Goal: Information Seeking & Learning: Learn about a topic

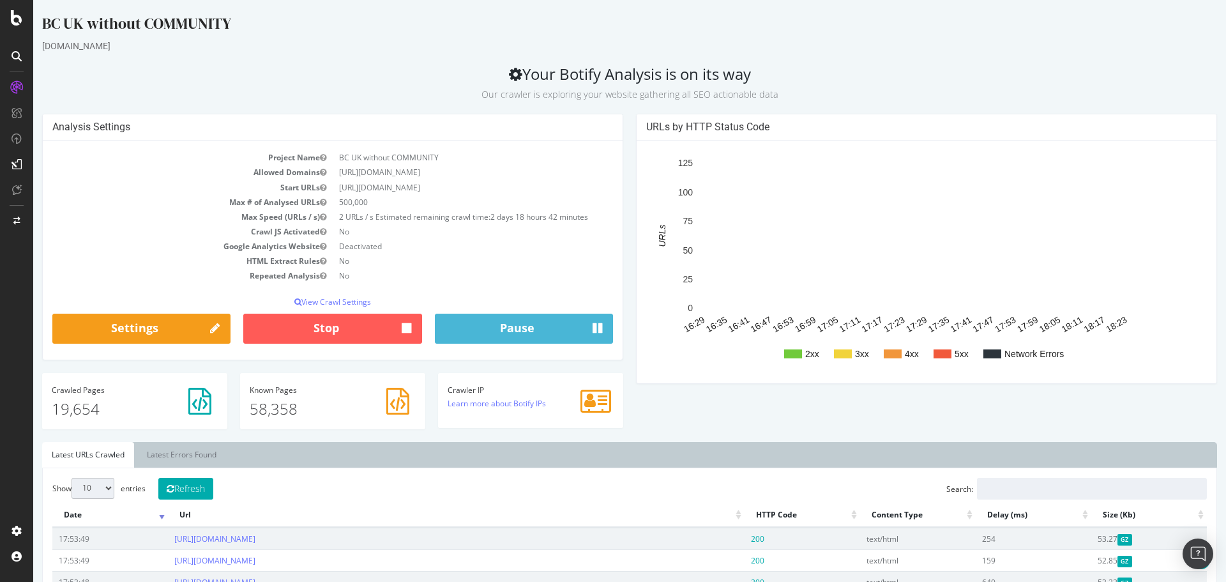
scroll to position [192, 0]
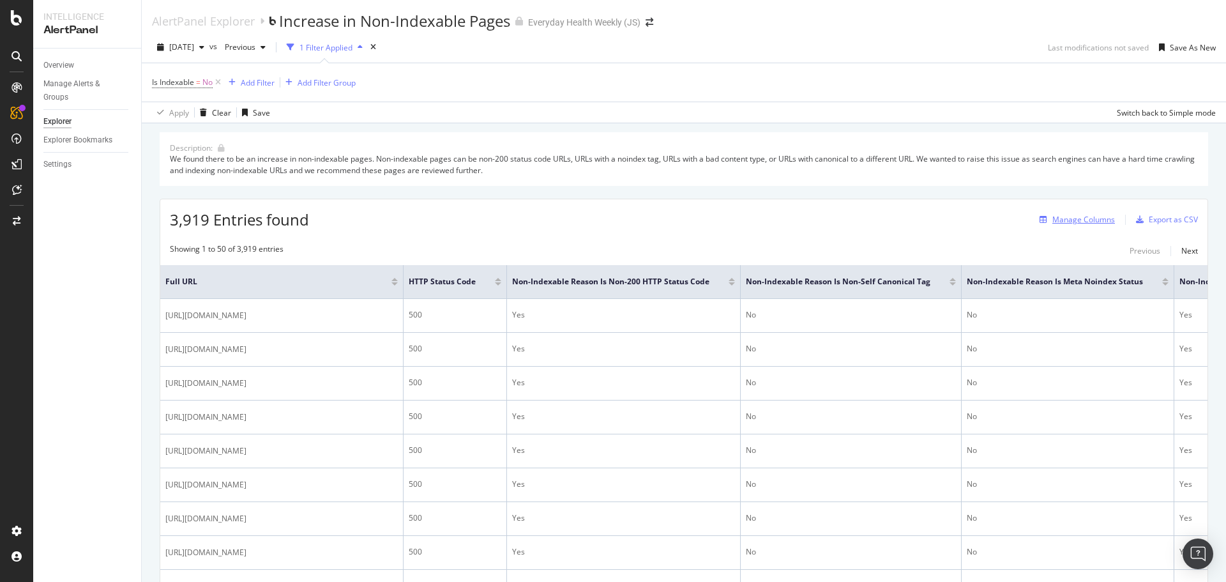
click at [1058, 222] on div "Manage Columns" at bounding box center [1083, 219] width 63 height 11
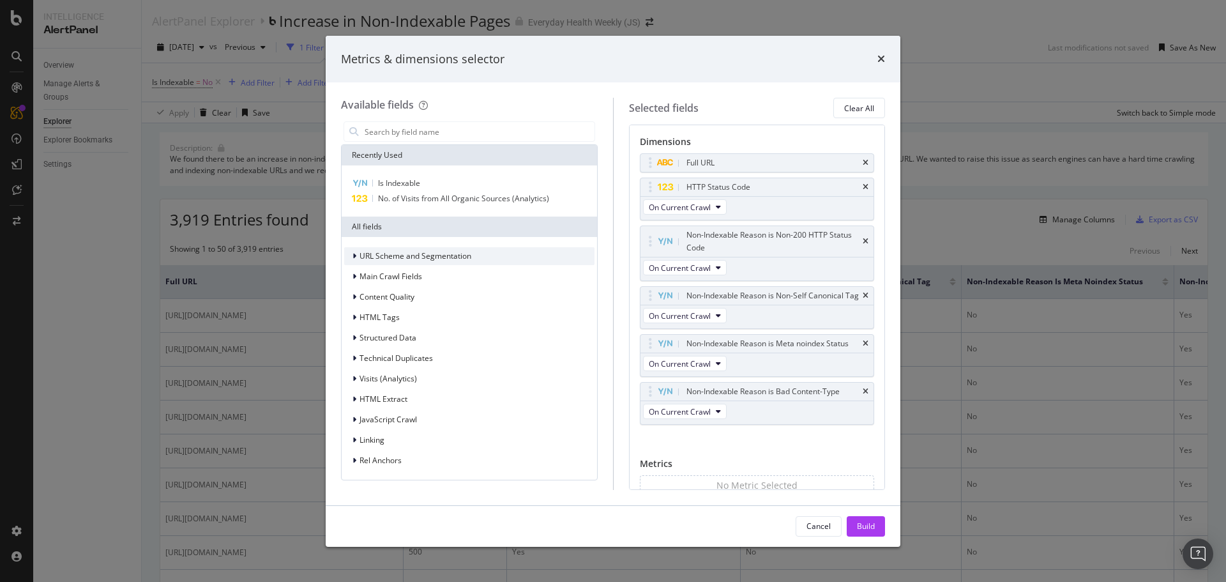
click at [391, 254] on span "URL Scheme and Segmentation" at bounding box center [416, 255] width 112 height 11
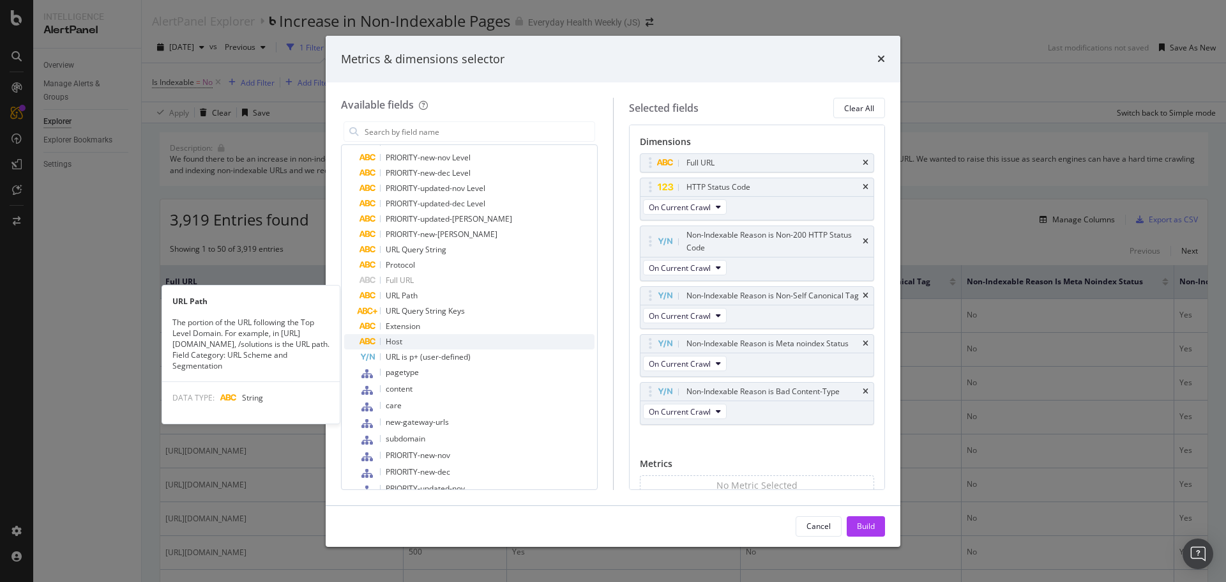
scroll to position [447, 0]
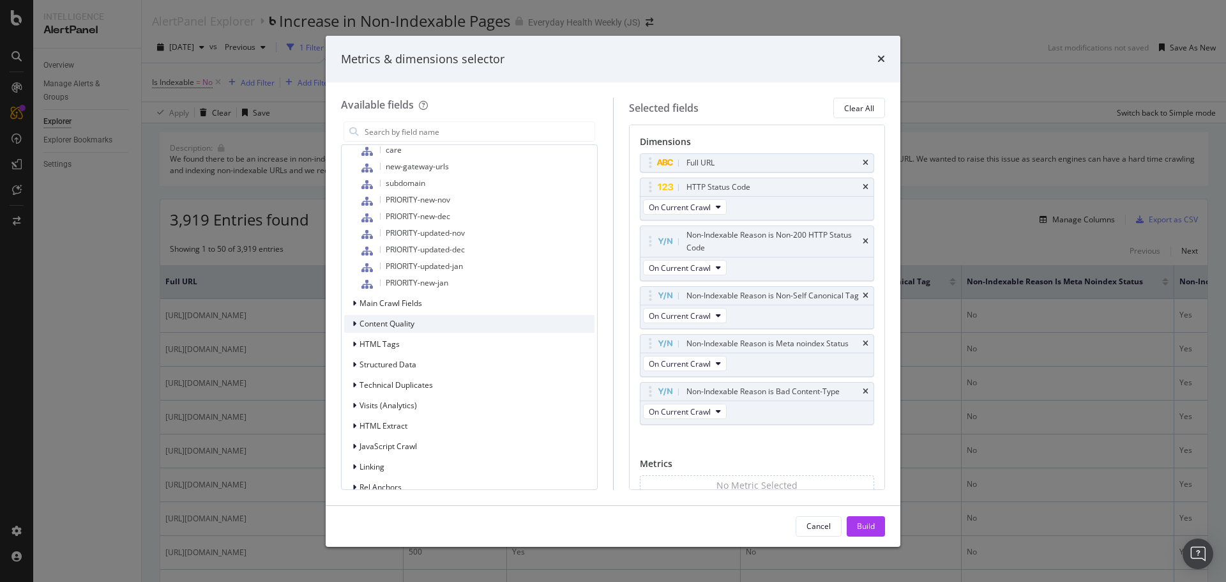
click at [416, 324] on div "Content Quality" at bounding box center [469, 324] width 250 height 18
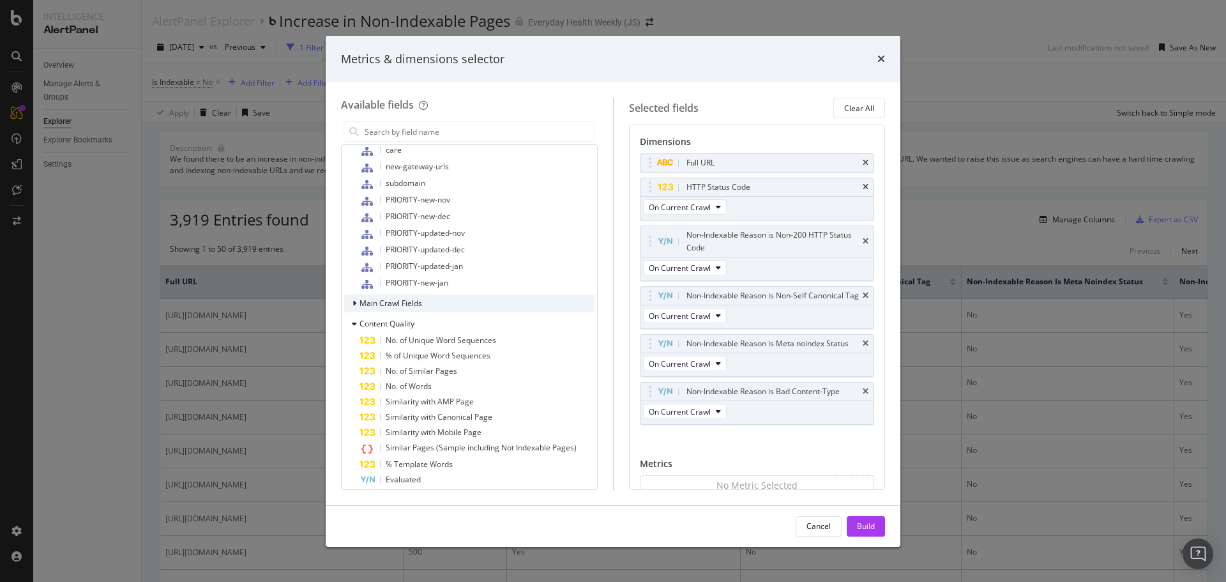
click at [410, 304] on span "Main Crawl Fields" at bounding box center [391, 303] width 63 height 11
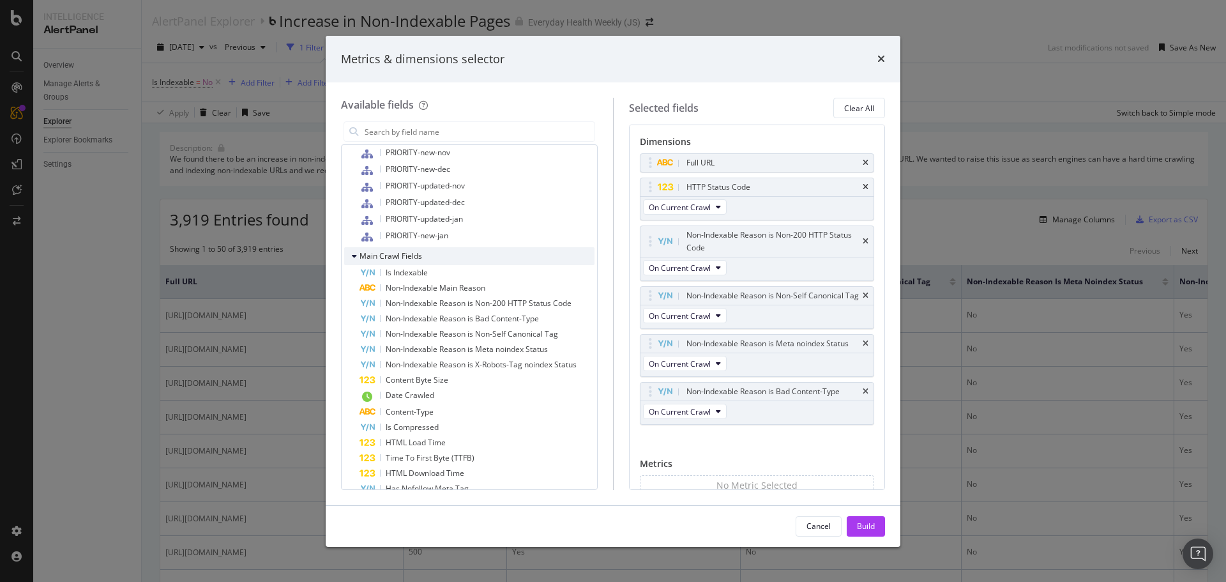
scroll to position [575, 0]
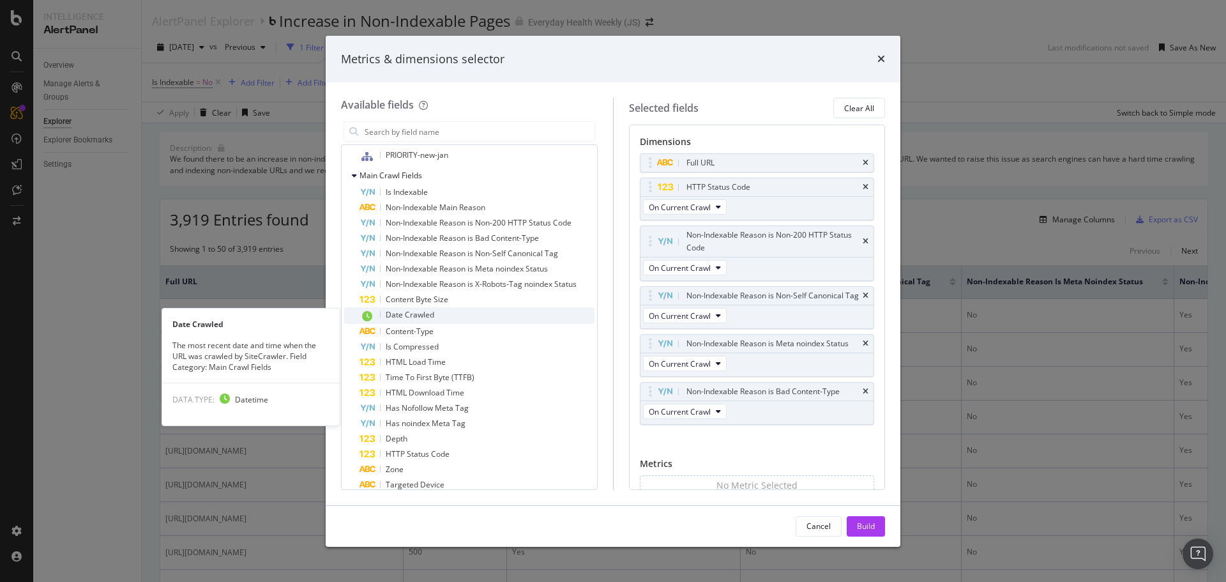
click at [441, 317] on div "Date Crawled" at bounding box center [477, 315] width 235 height 17
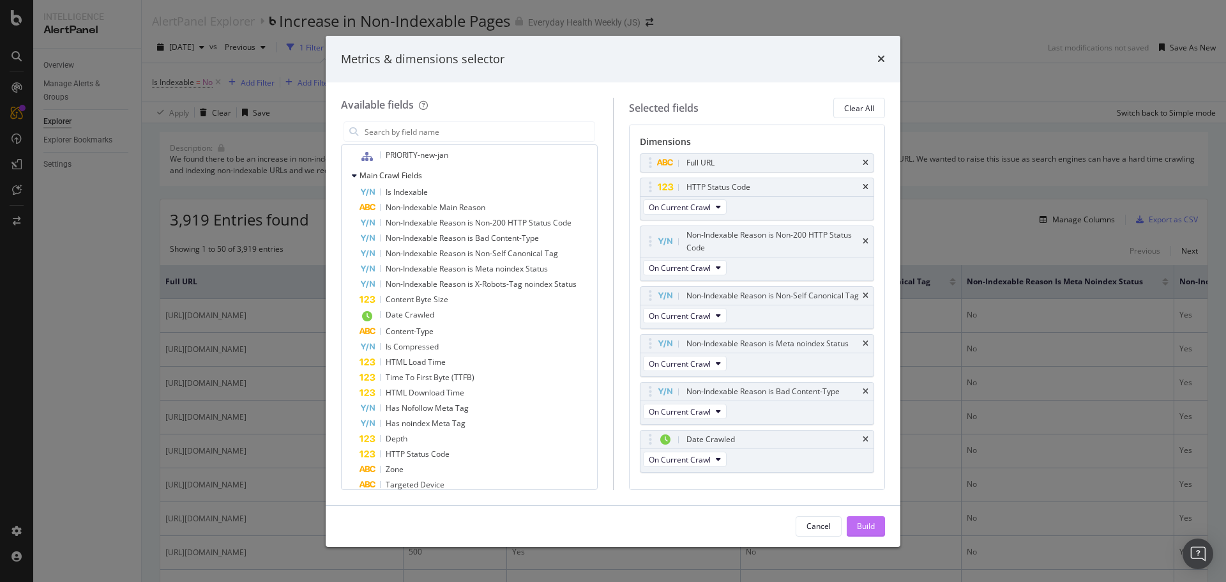
click at [873, 525] on div "Build" at bounding box center [866, 525] width 18 height 11
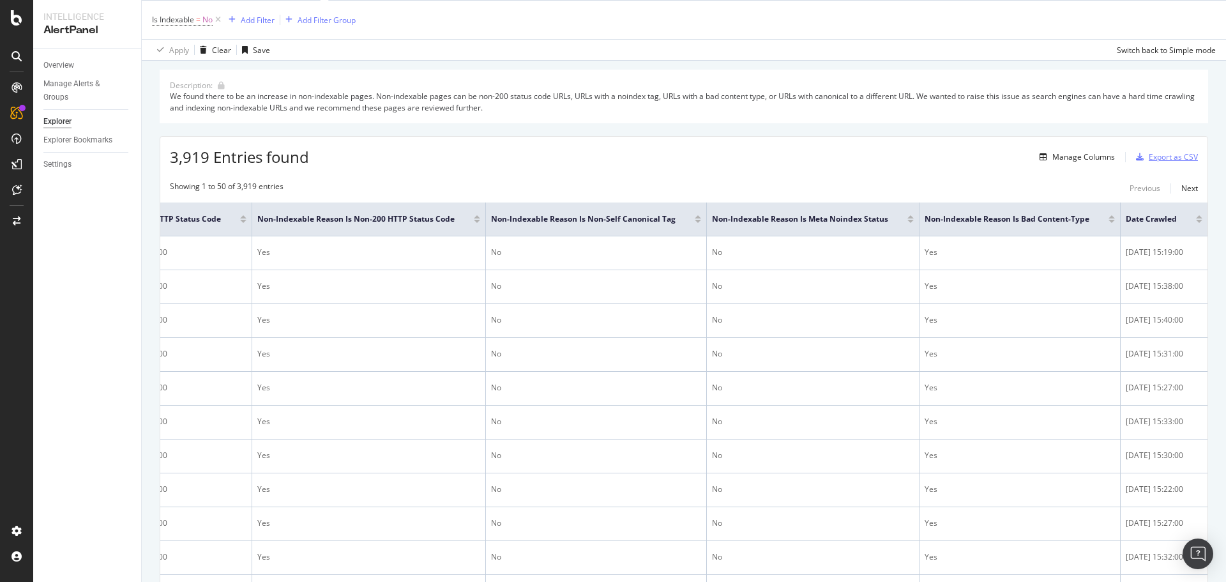
scroll to position [62, 0]
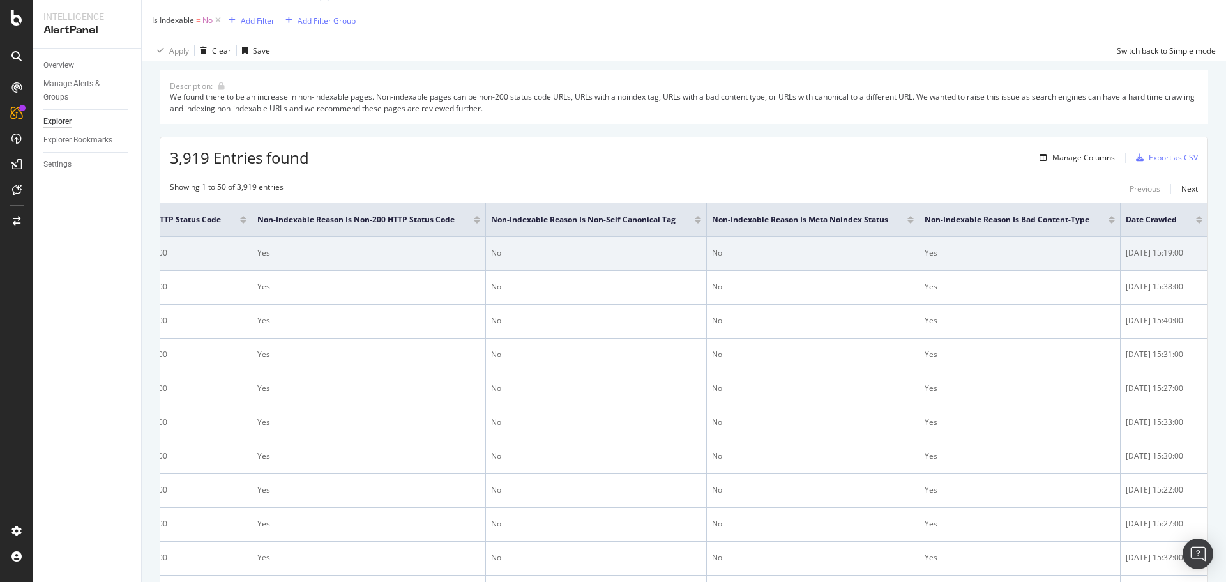
drag, startPoint x: 1193, startPoint y: 250, endPoint x: 1159, endPoint y: 255, distance: 34.1
click at [1159, 255] on div "[DATE] 15:19:00" at bounding box center [1164, 252] width 77 height 11
drag, startPoint x: 1118, startPoint y: 251, endPoint x: 1189, endPoint y: 247, distance: 71.0
click at [1189, 247] on div "[DATE] 15:19:00" at bounding box center [1164, 252] width 77 height 11
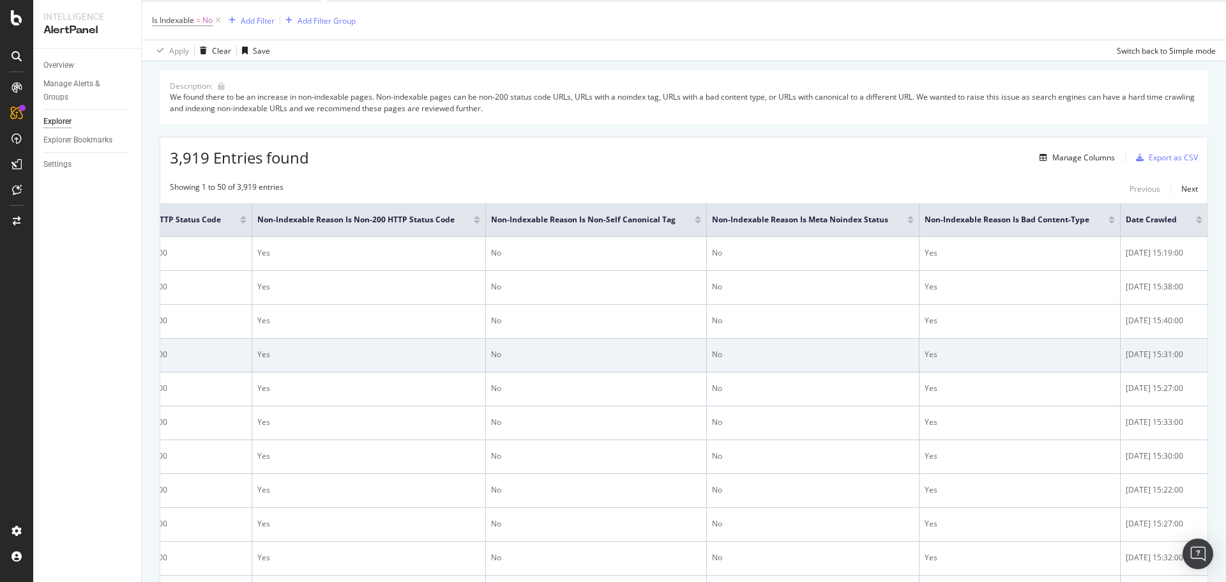
copy div "[DATE] 15:19:00"
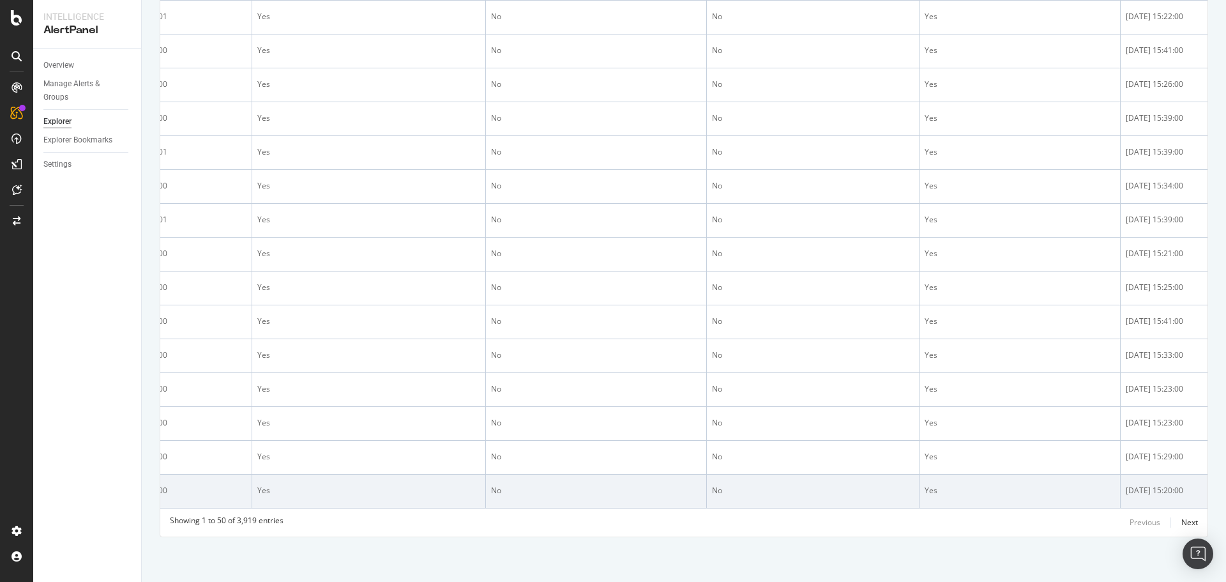
scroll to position [1722, 0]
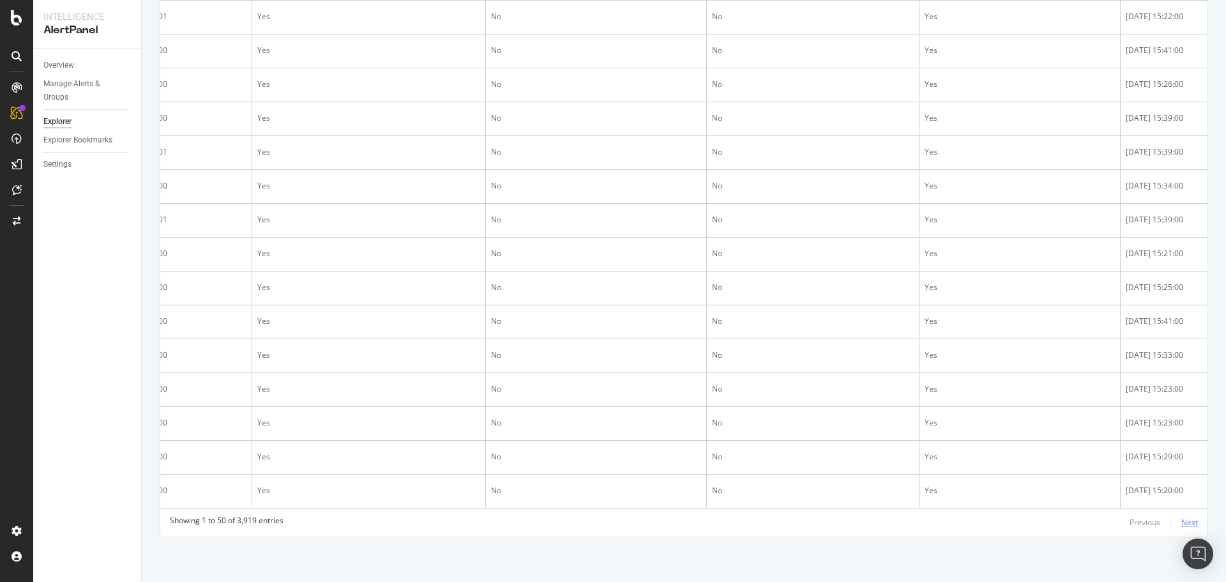
click at [1181, 517] on div "Next" at bounding box center [1189, 522] width 17 height 11
